Goal: Check status

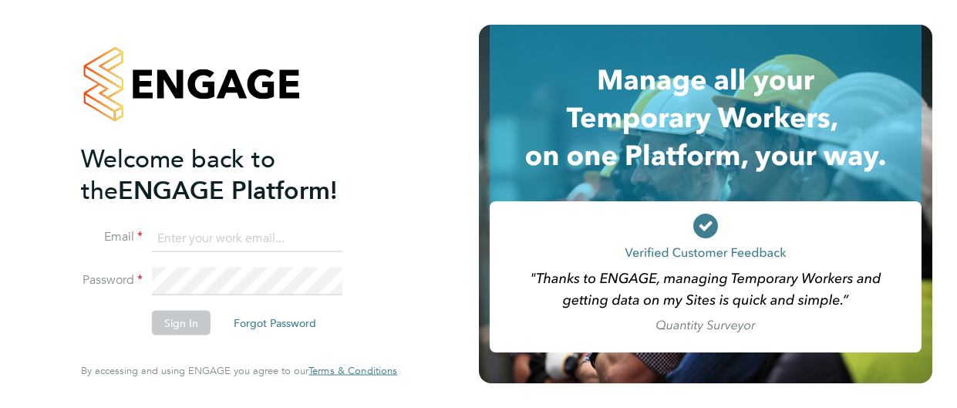
type input "adam.burden@uk.g4s.com"
click at [168, 323] on button "Sign In" at bounding box center [181, 323] width 59 height 25
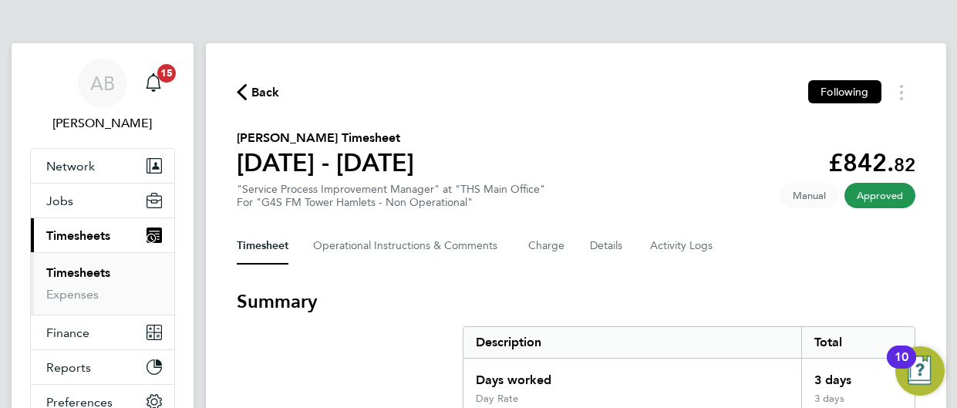
click at [889, 194] on span "Approved" at bounding box center [880, 195] width 71 height 25
click at [879, 202] on span "Approved" at bounding box center [880, 195] width 71 height 25
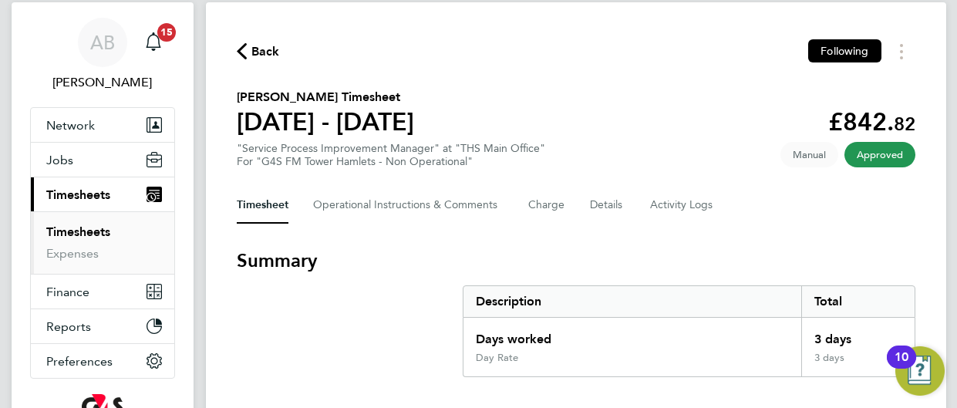
scroll to position [8, 0]
